Goal: Task Accomplishment & Management: Use online tool/utility

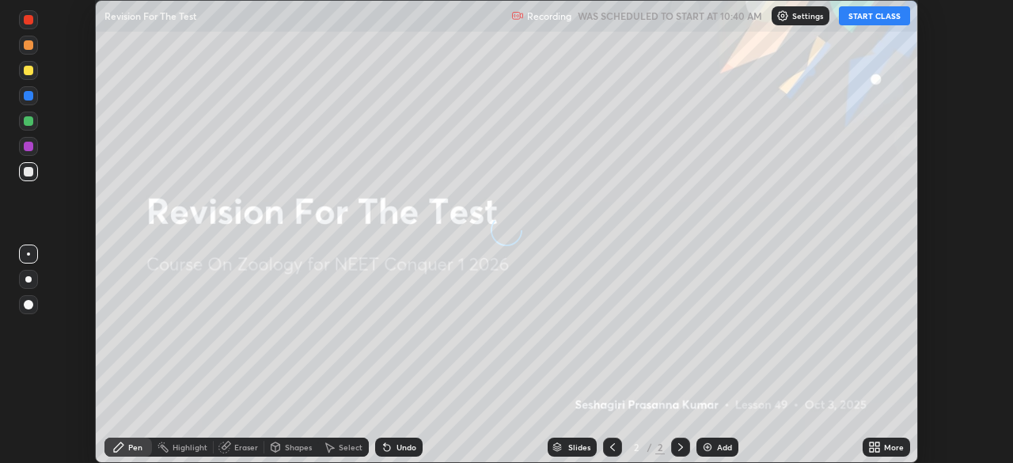
scroll to position [463, 1012]
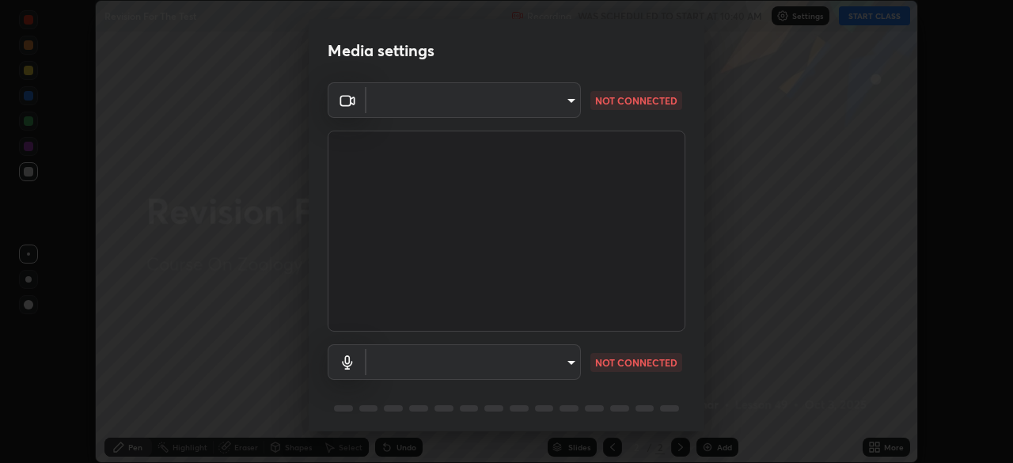
type input "3587b5fcf6e6b1efd567becf28dfd5d3df51b249fd3ad8f2a19155ee8f6d36a4"
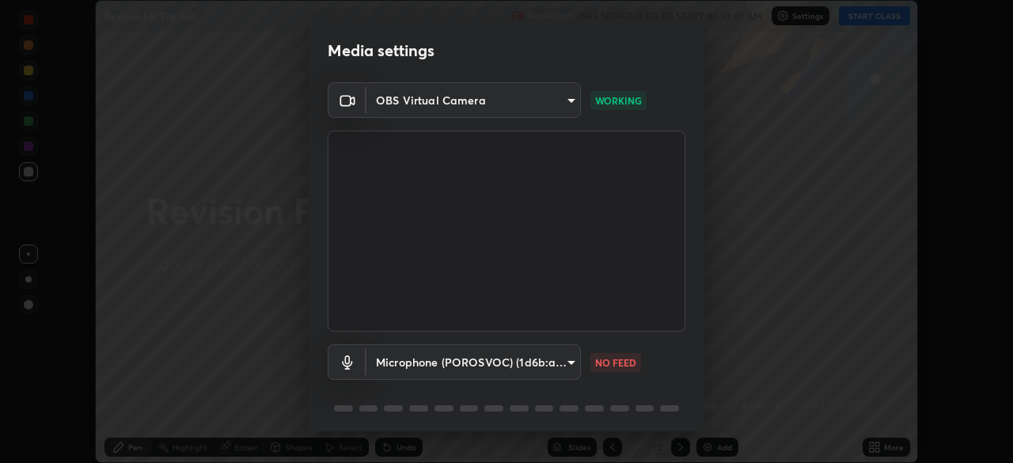
click at [540, 358] on body "Erase all Revision For The Test Recording WAS SCHEDULED TO START AT 10:40 AM Se…" at bounding box center [506, 231] width 1013 height 463
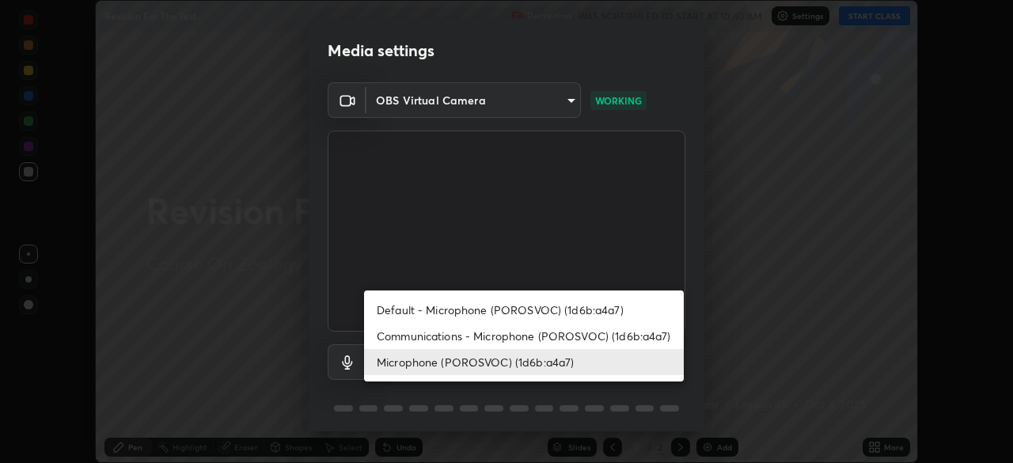
click at [460, 338] on li "Communications - Microphone (POROSVOC) (1d6b:a4a7)" at bounding box center [524, 336] width 320 height 26
type input "communications"
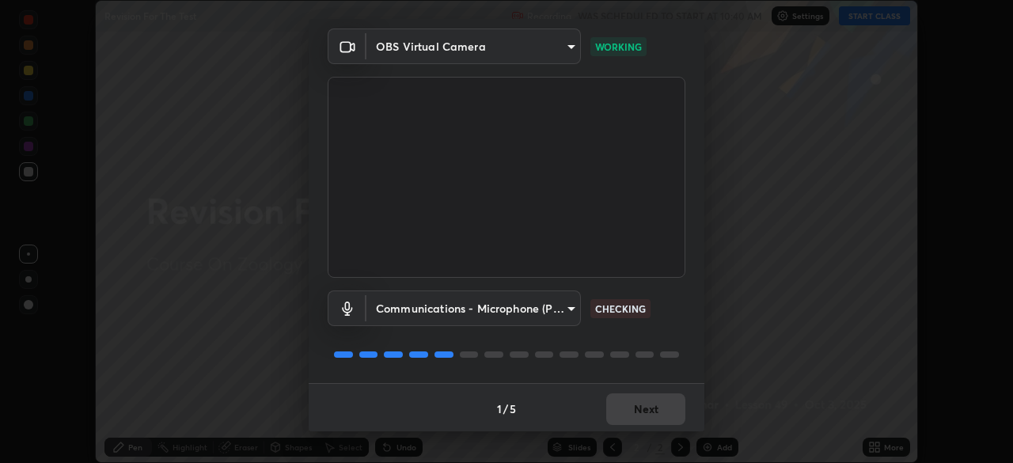
scroll to position [56, 0]
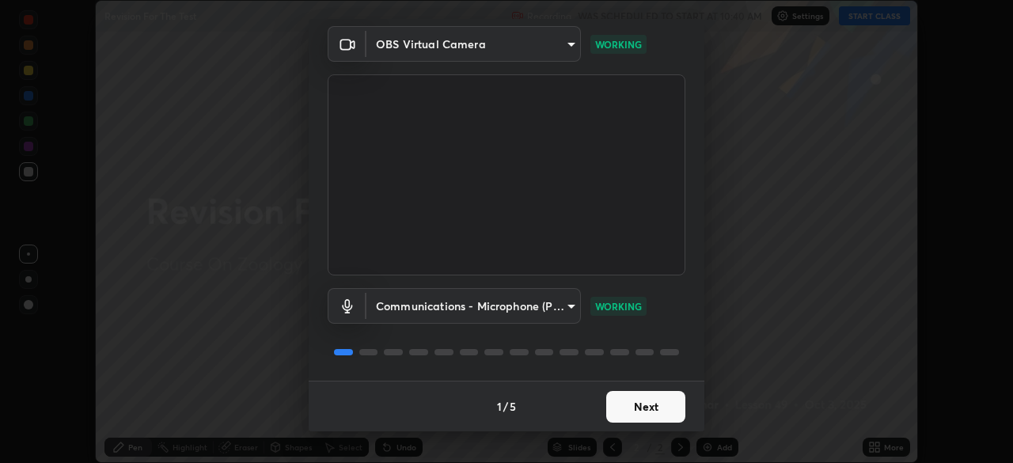
click at [638, 402] on button "Next" at bounding box center [645, 407] width 79 height 32
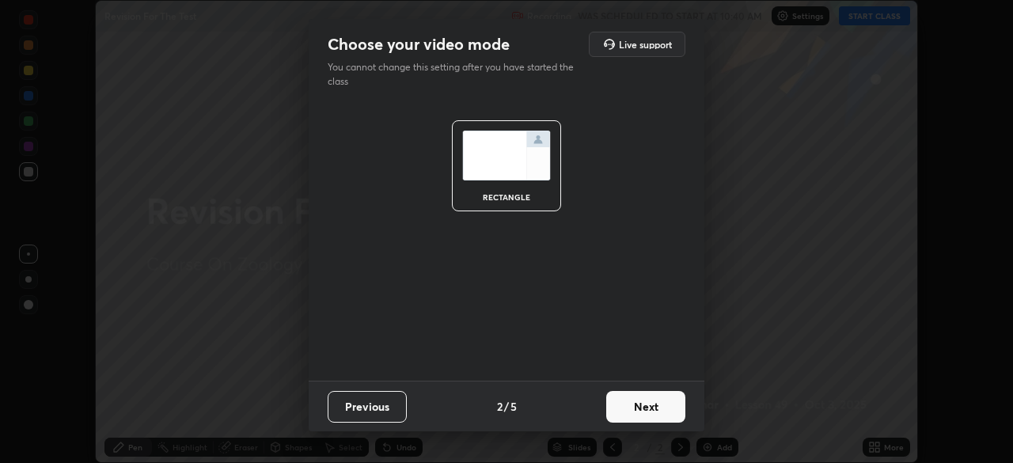
scroll to position [0, 0]
click at [643, 401] on button "Next" at bounding box center [645, 407] width 79 height 32
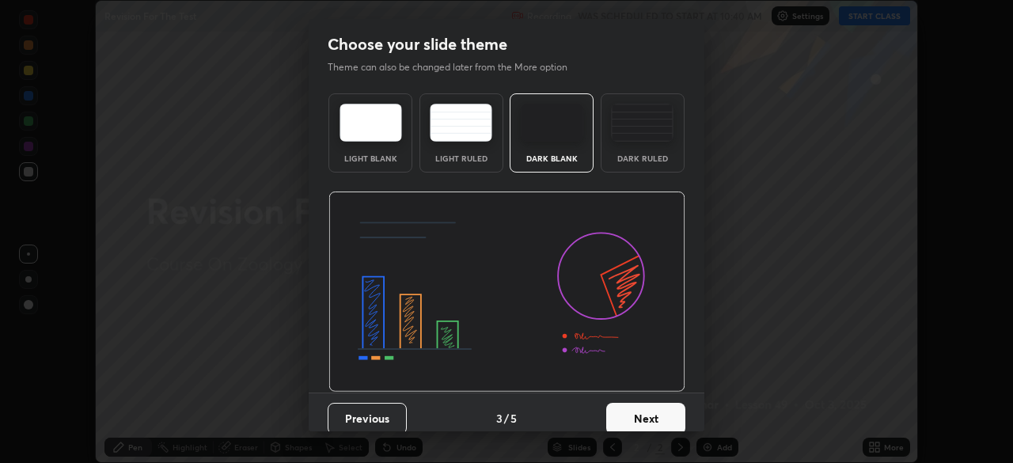
click at [634, 407] on button "Next" at bounding box center [645, 419] width 79 height 32
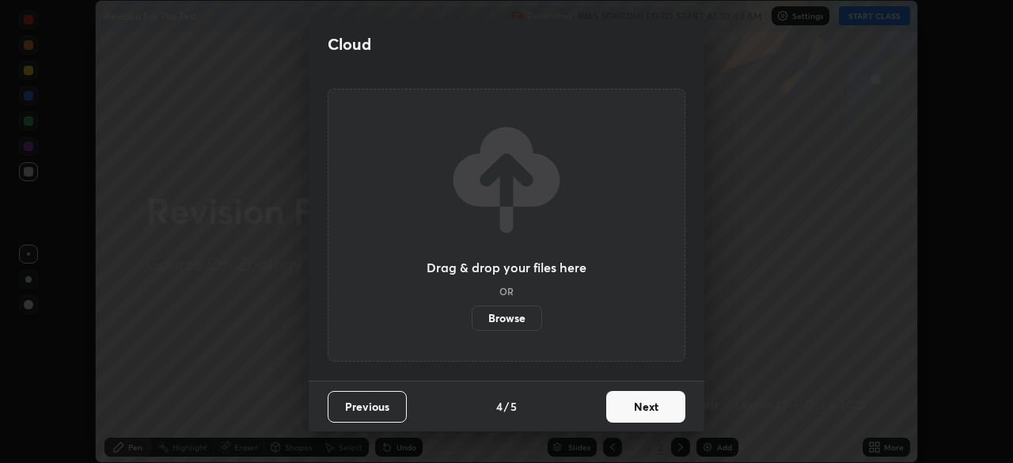
click at [642, 396] on button "Next" at bounding box center [645, 407] width 79 height 32
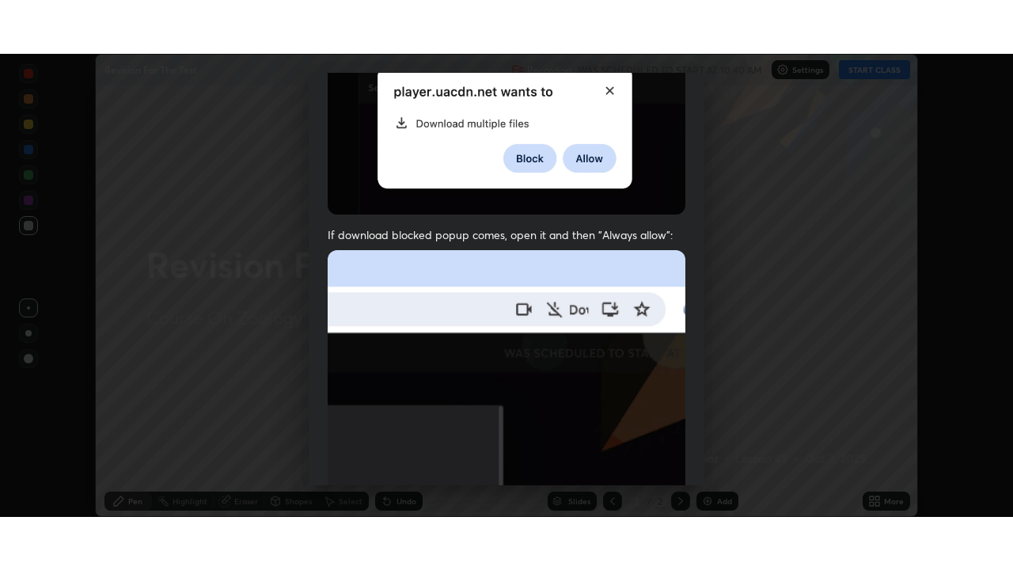
scroll to position [379, 0]
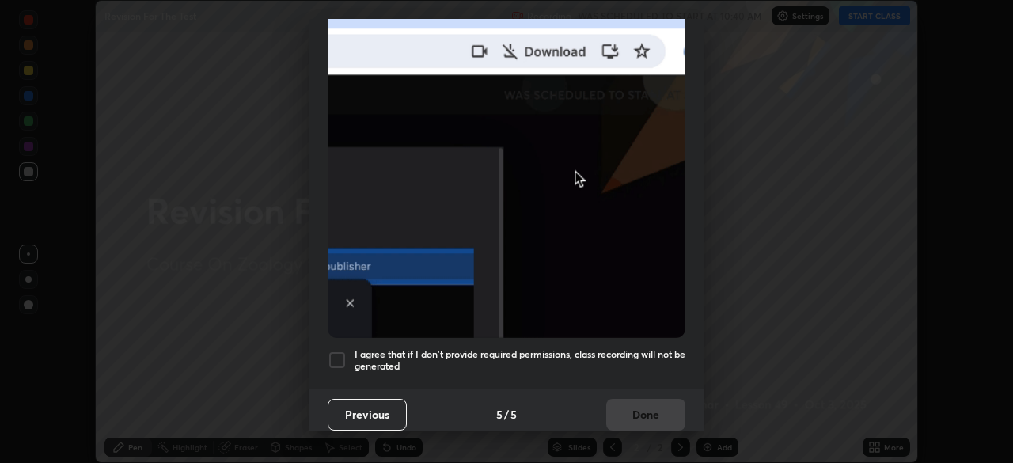
click at [629, 348] on h5 "I agree that if I don't provide required permissions, class recording will not …" at bounding box center [519, 360] width 331 height 25
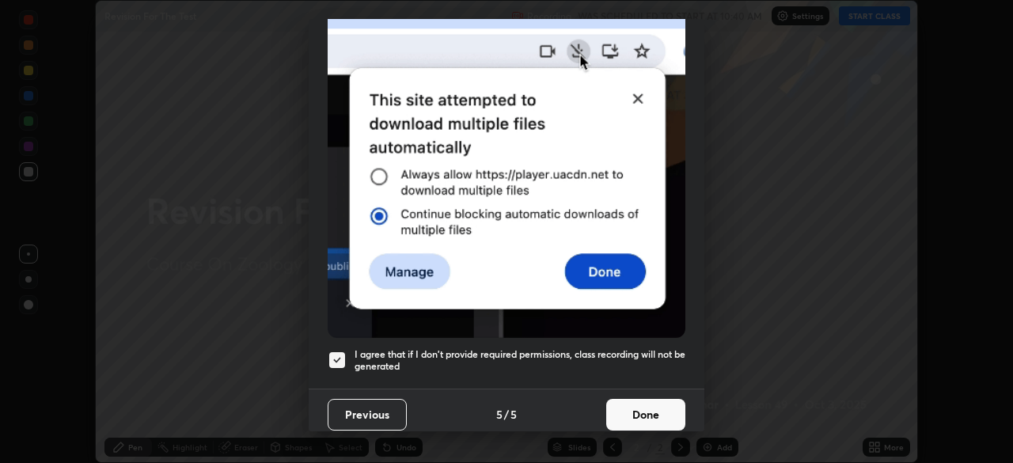
click at [642, 403] on button "Done" at bounding box center [645, 415] width 79 height 32
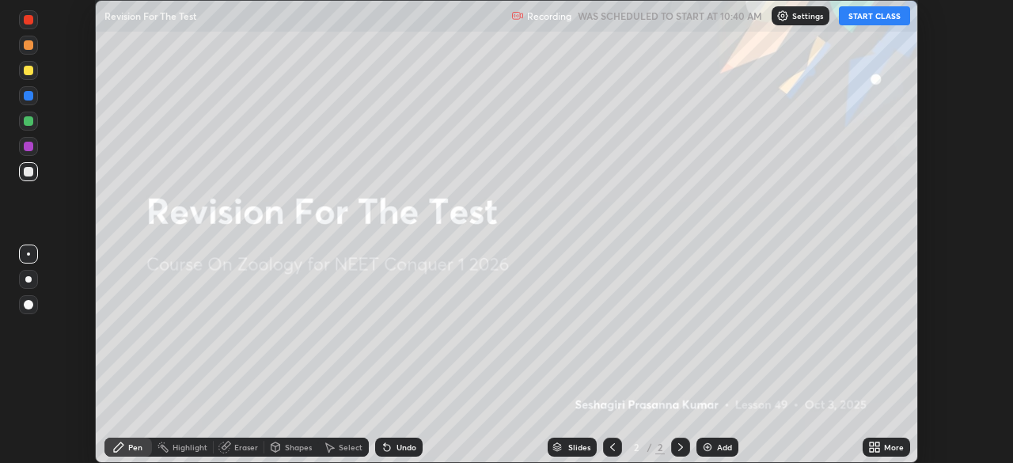
click at [876, 17] on button "START CLASS" at bounding box center [874, 15] width 71 height 19
click at [877, 446] on icon at bounding box center [877, 444] width 4 height 4
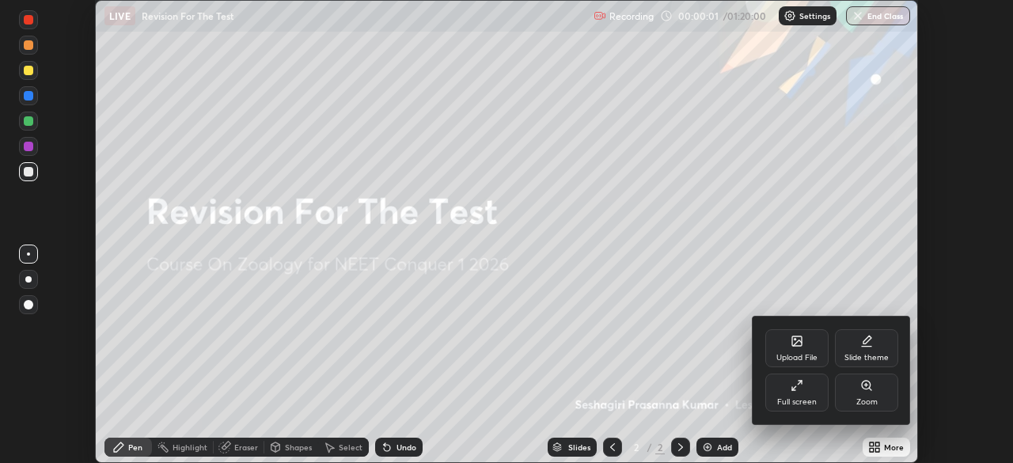
click at [804, 398] on div "Full screen" at bounding box center [797, 402] width 40 height 8
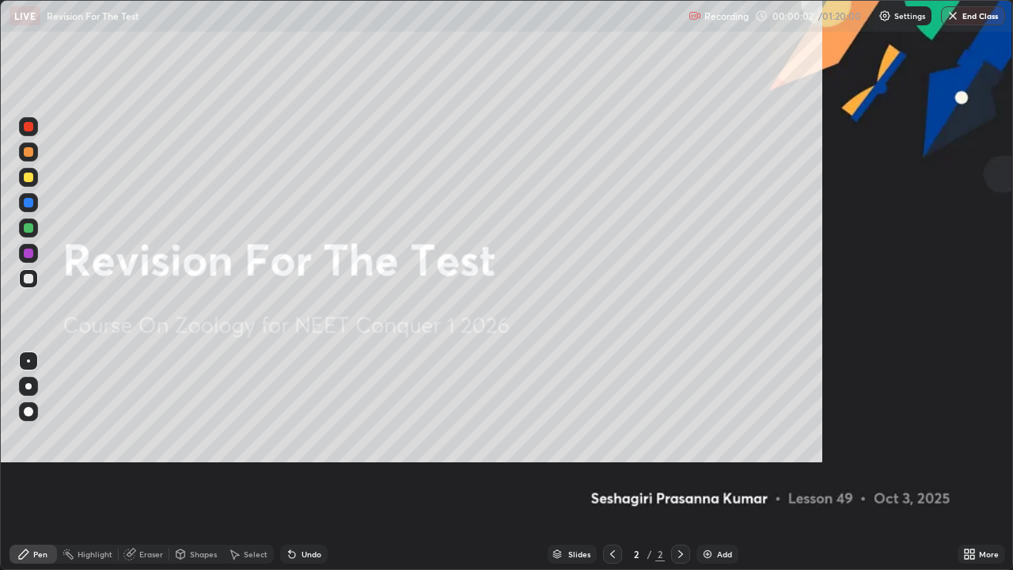
scroll to position [570, 1013]
